Goal: Transaction & Acquisition: Download file/media

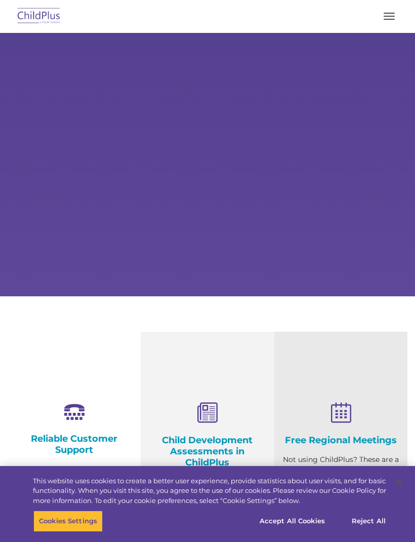
select select "MEDIUM"
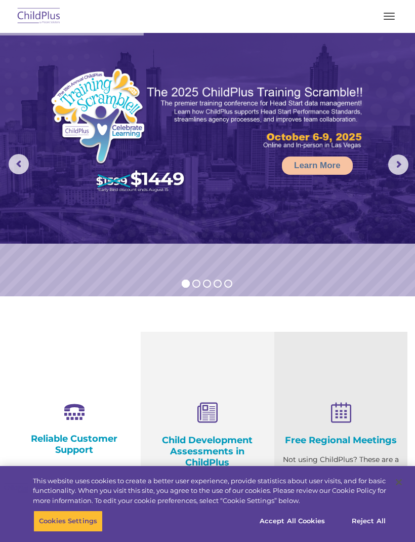
click at [388, 17] on button "button" at bounding box center [389, 16] width 21 height 16
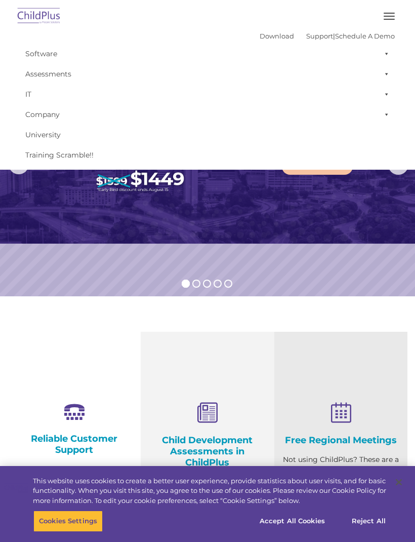
click at [394, 15] on button "button" at bounding box center [389, 16] width 21 height 16
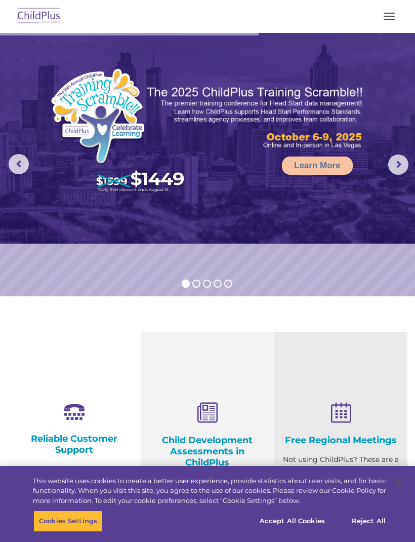
click at [392, 9] on button "button" at bounding box center [389, 16] width 21 height 16
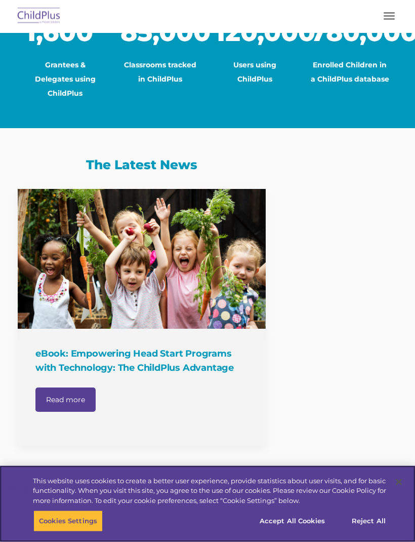
scroll to position [856, 0]
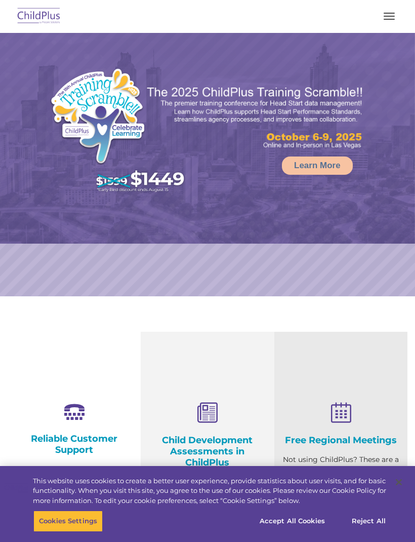
select select "MEDIUM"
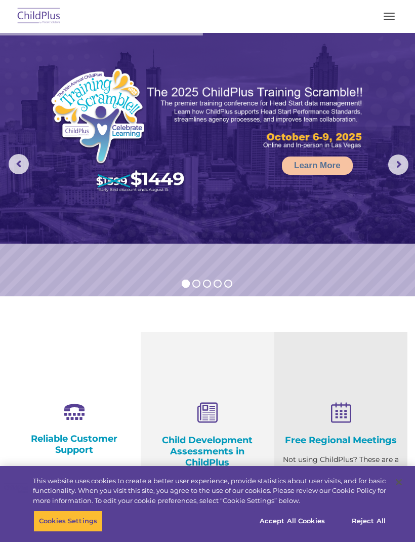
click at [387, 17] on button "button" at bounding box center [389, 16] width 21 height 16
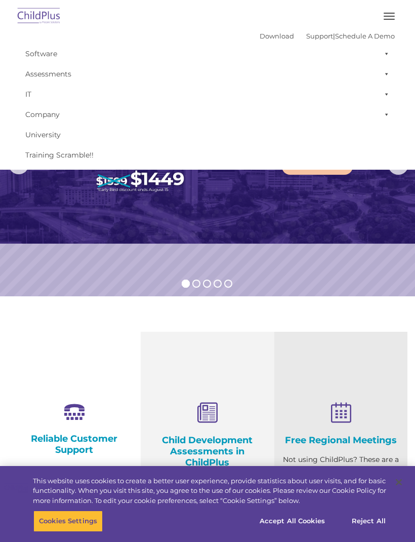
click at [266, 35] on link "Download" at bounding box center [277, 36] width 34 height 8
